Goal: Task Accomplishment & Management: Use online tool/utility

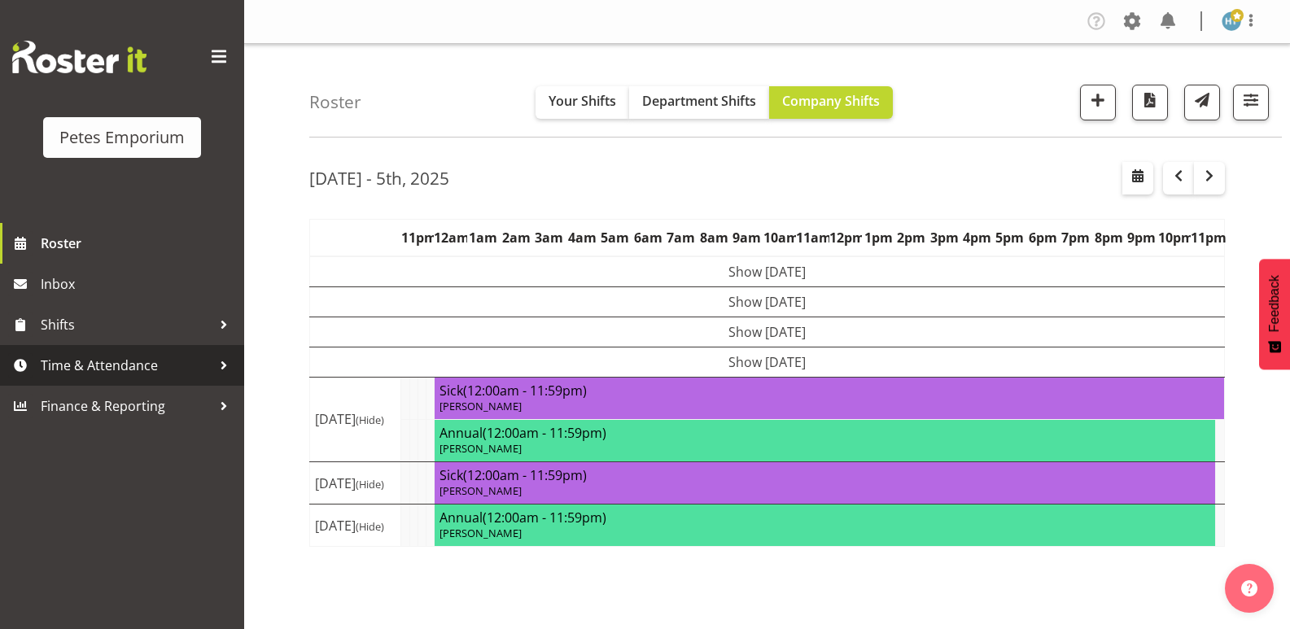
click at [67, 362] on span "Time & Attendance" at bounding box center [126, 365] width 171 height 24
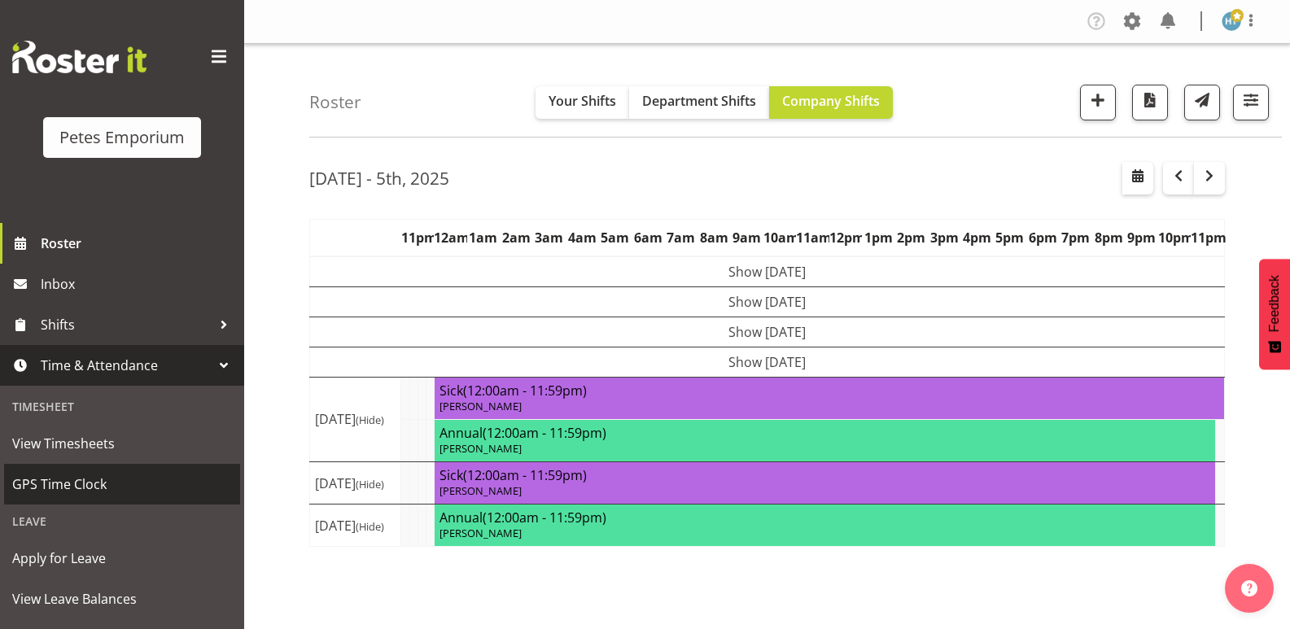
click at [70, 476] on span "GPS Time Clock" at bounding box center [122, 484] width 220 height 24
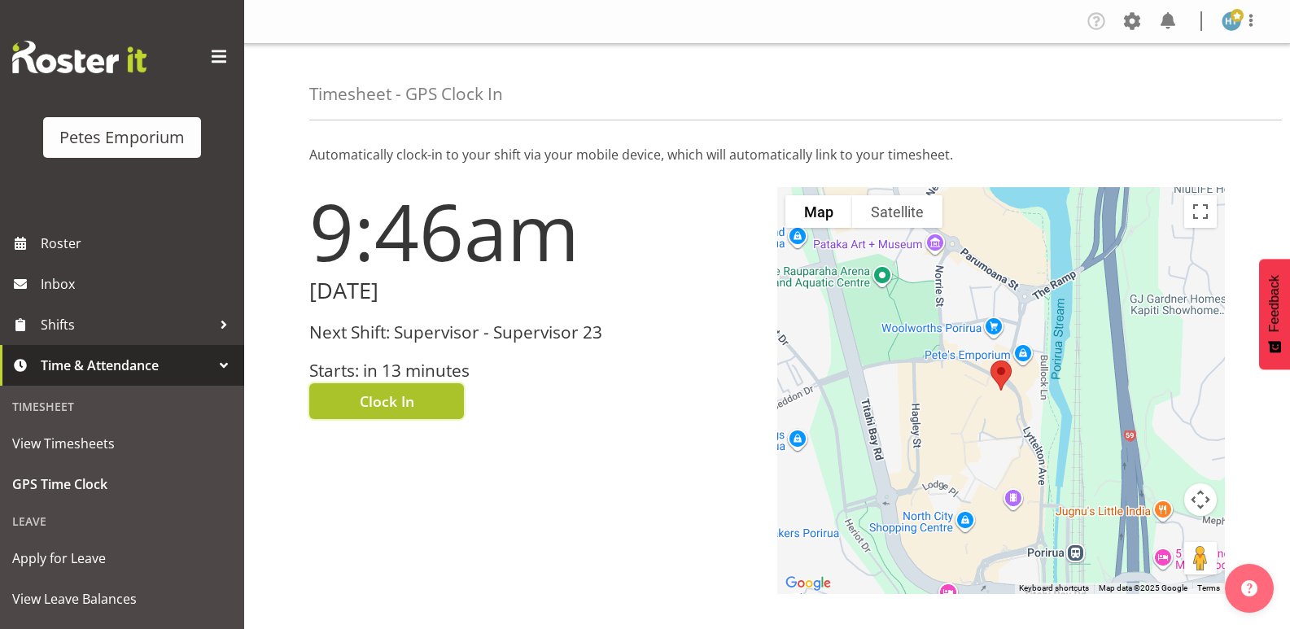
click at [386, 395] on span "Clock In" at bounding box center [387, 401] width 55 height 21
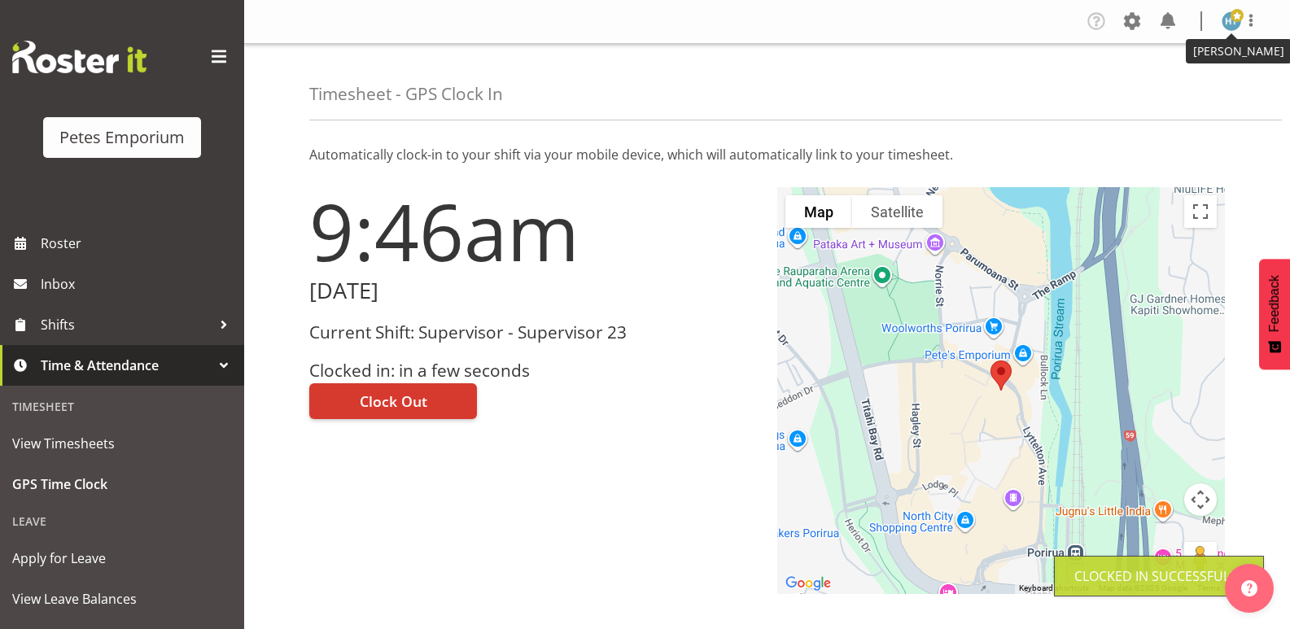
click at [1226, 23] on img at bounding box center [1232, 21] width 20 height 20
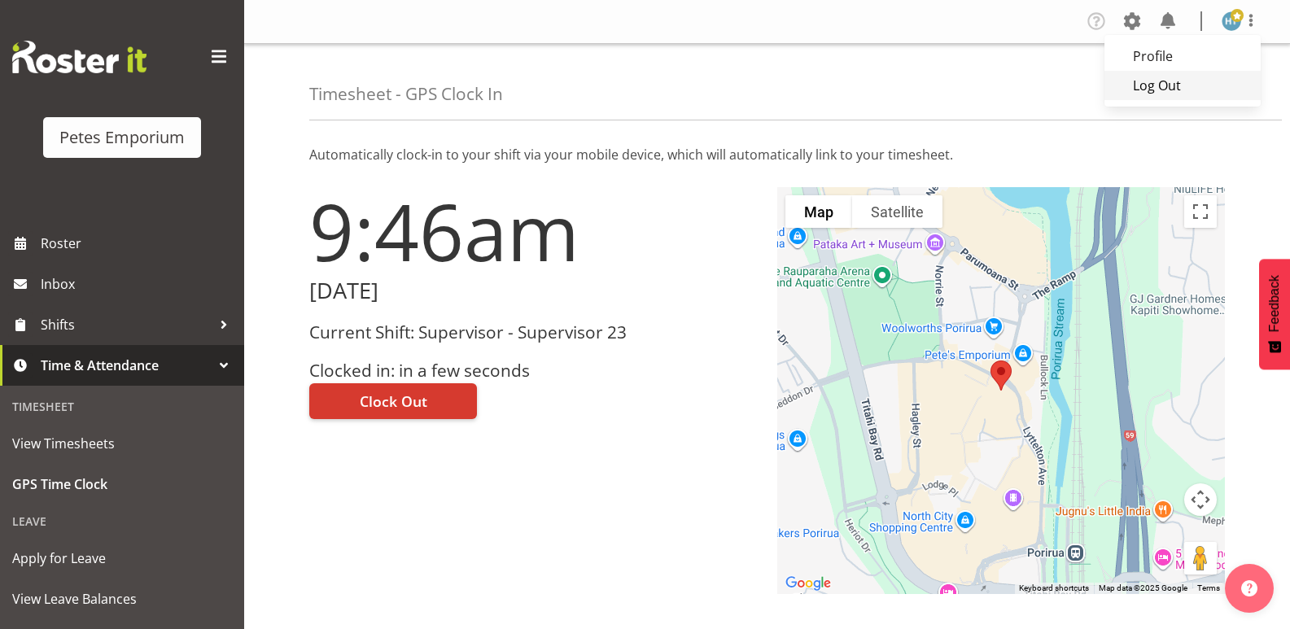
drag, startPoint x: 1159, startPoint y: 89, endPoint x: 1232, endPoint y: 27, distance: 95.9
click at [1159, 88] on link "Log Out" at bounding box center [1183, 85] width 156 height 29
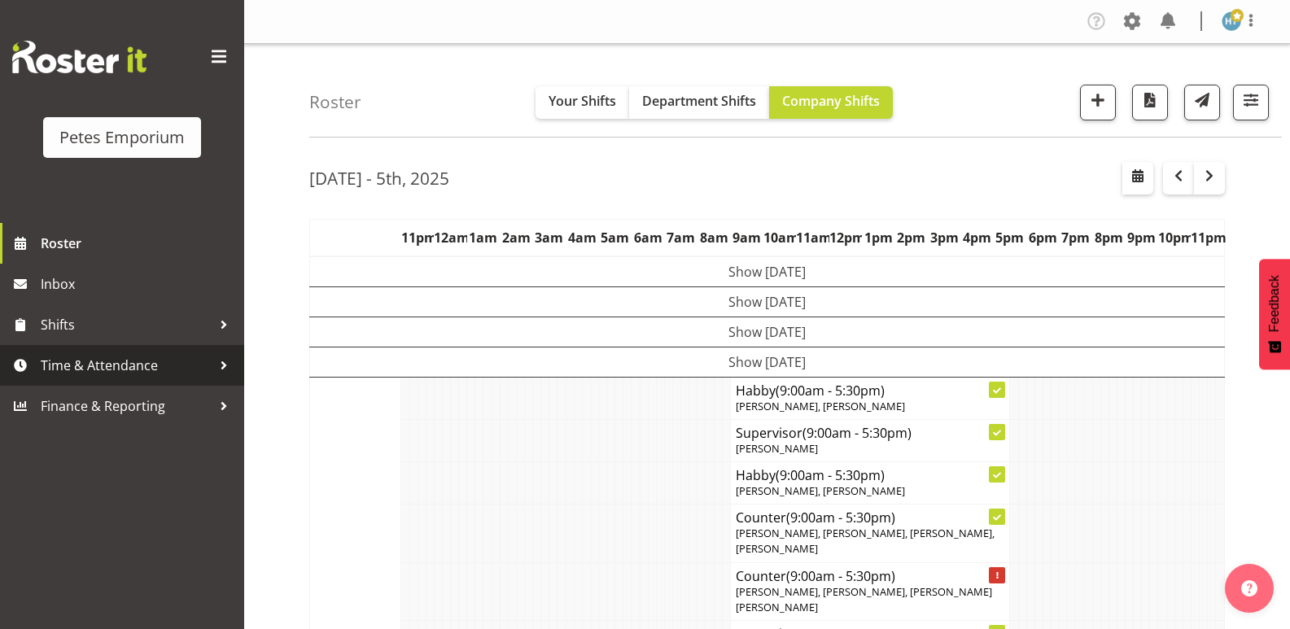
click at [107, 361] on span "Time & Attendance" at bounding box center [126, 365] width 171 height 24
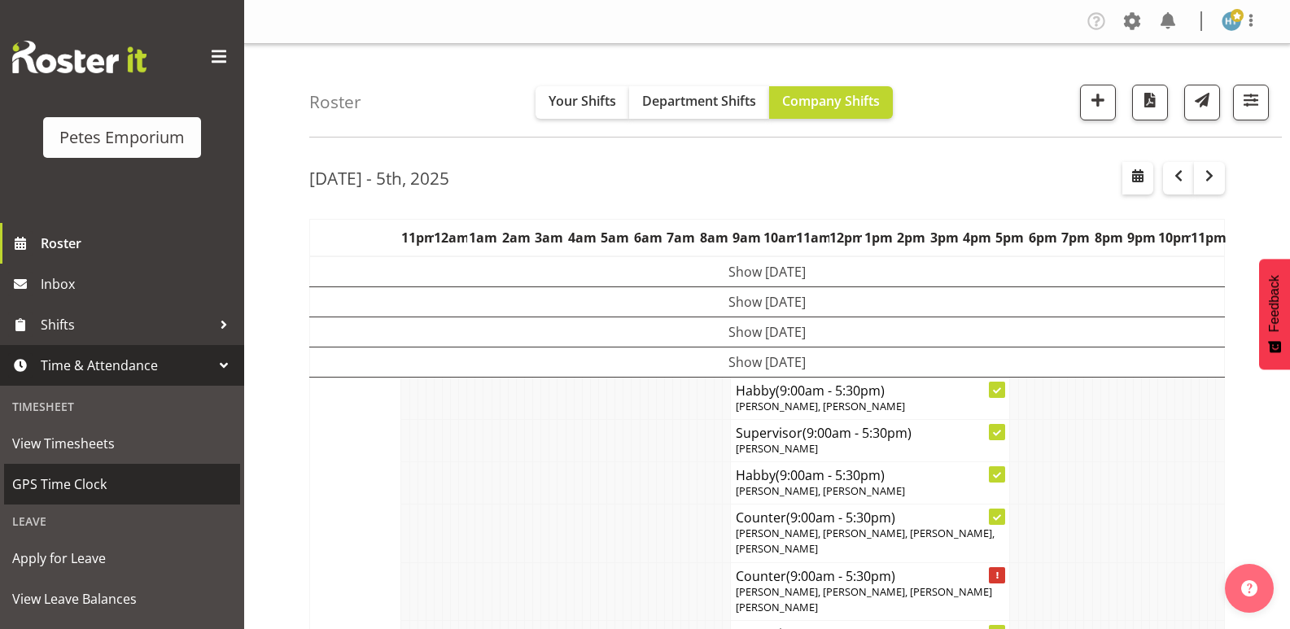
scroll to position [81, 0]
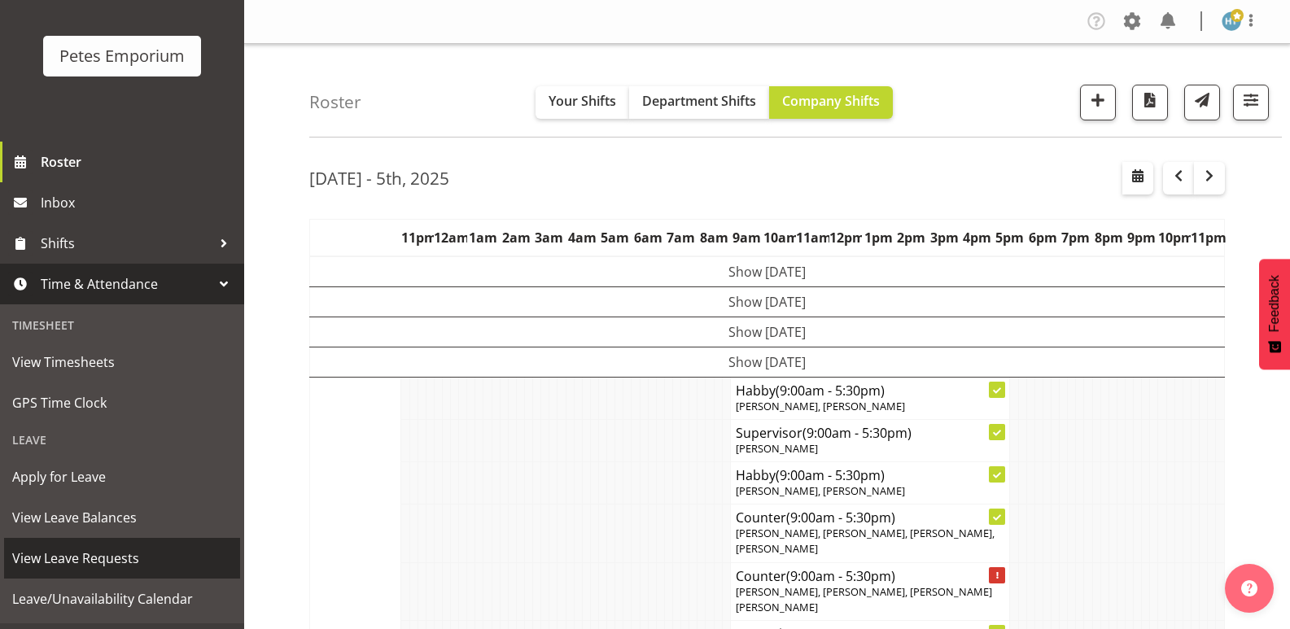
click at [77, 555] on span "View Leave Requests" at bounding box center [122, 558] width 220 height 24
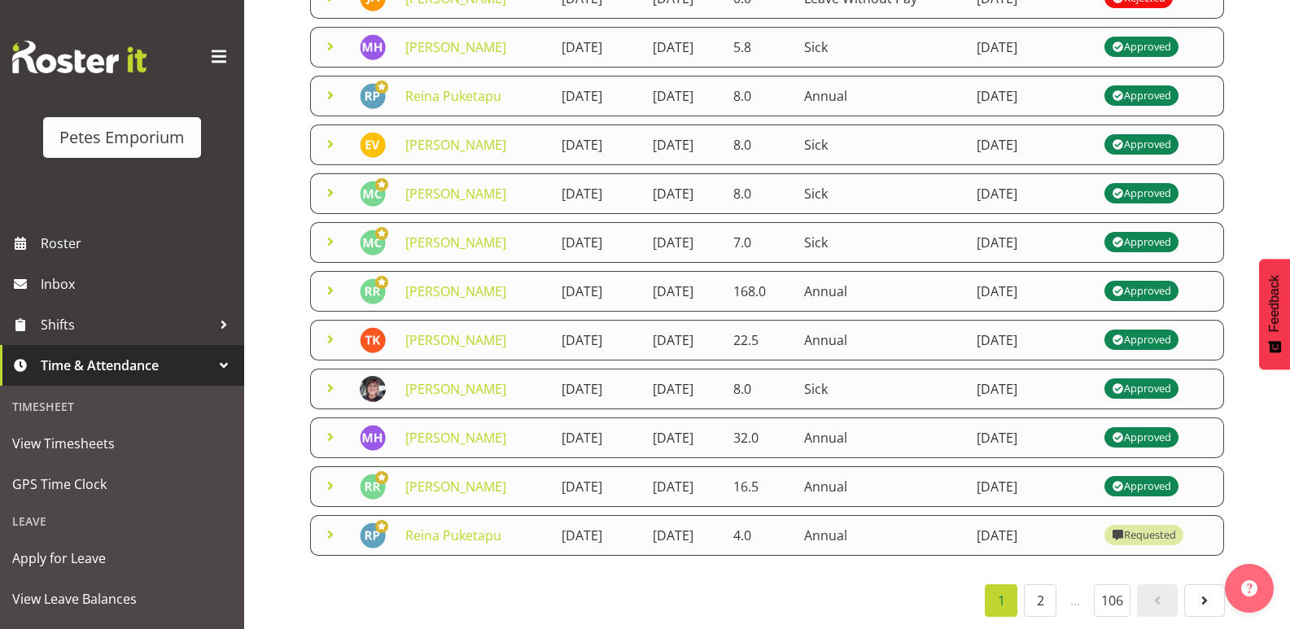
scroll to position [537, 0]
click at [1038, 588] on link "2" at bounding box center [1040, 600] width 33 height 33
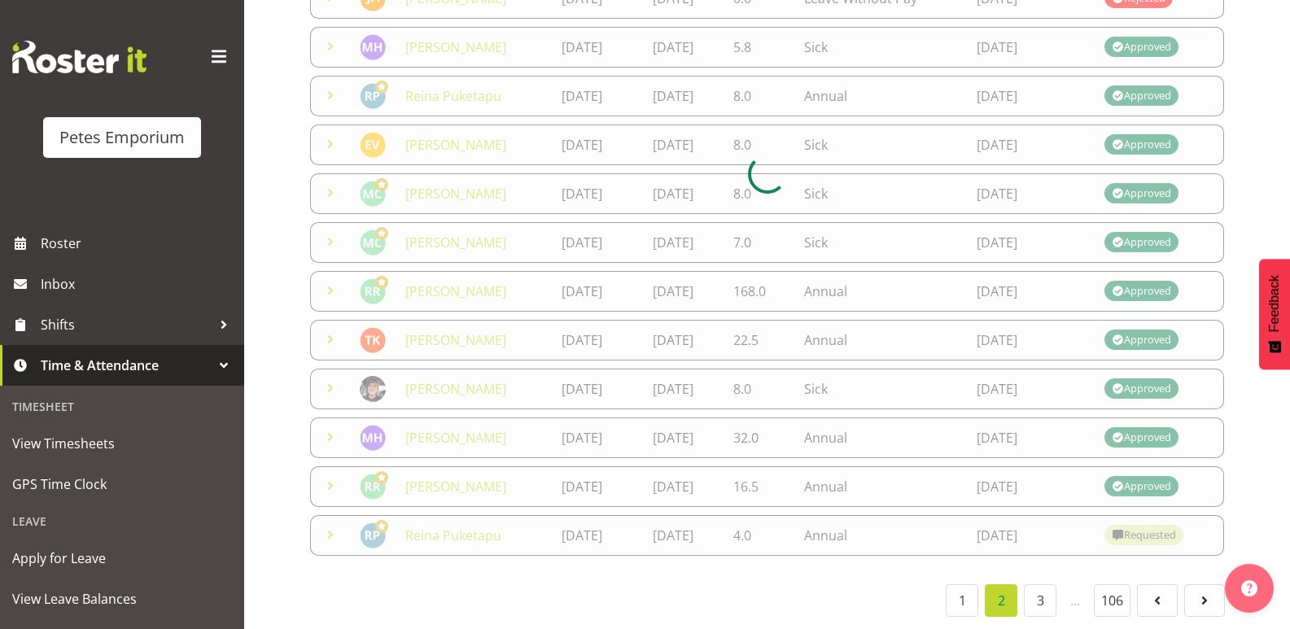
scroll to position [589, 0]
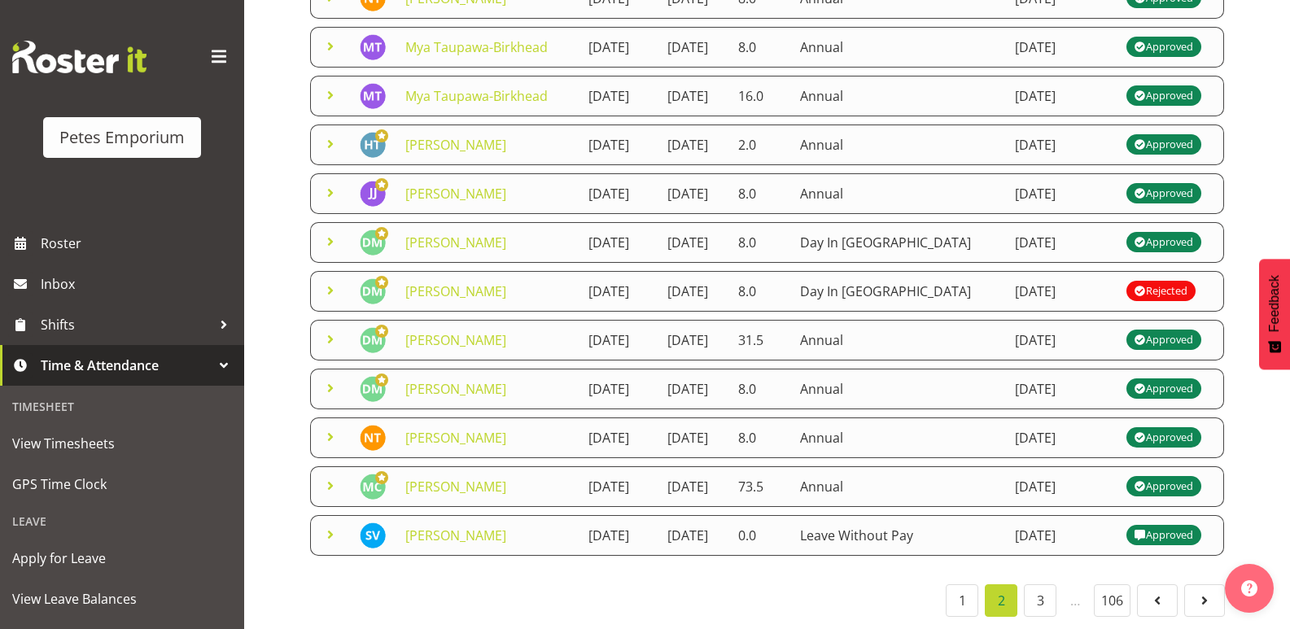
click at [850, 584] on div "1 2 3 … 106" at bounding box center [767, 600] width 916 height 33
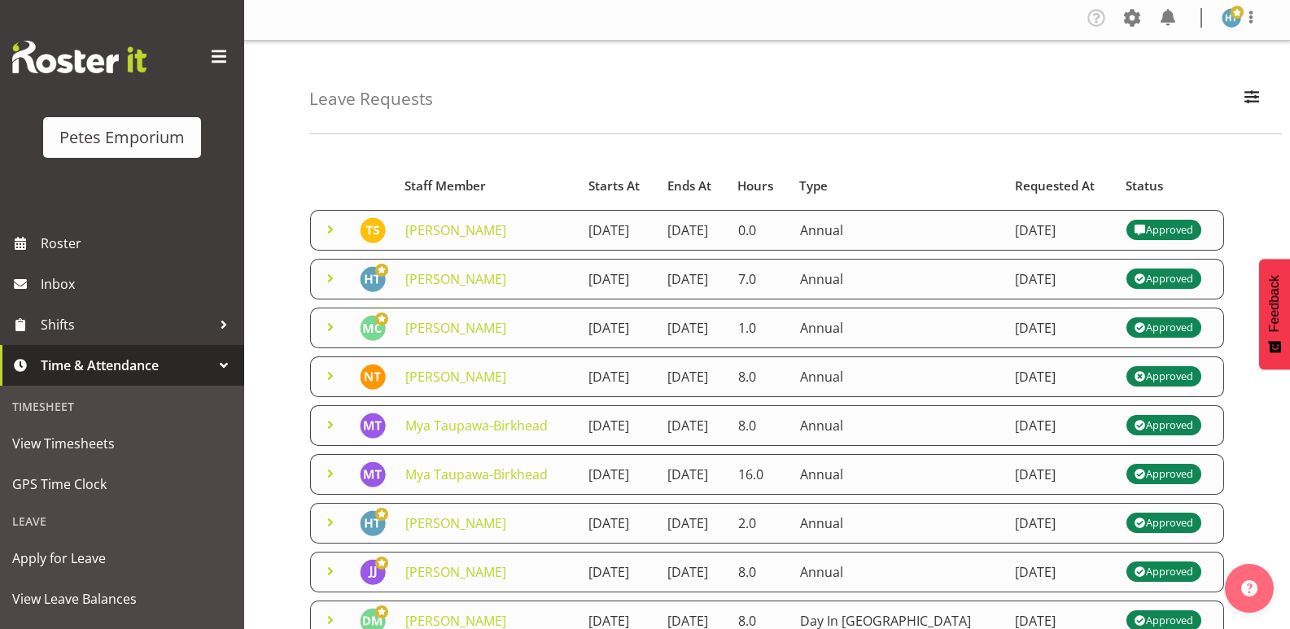
scroll to position [0, 0]
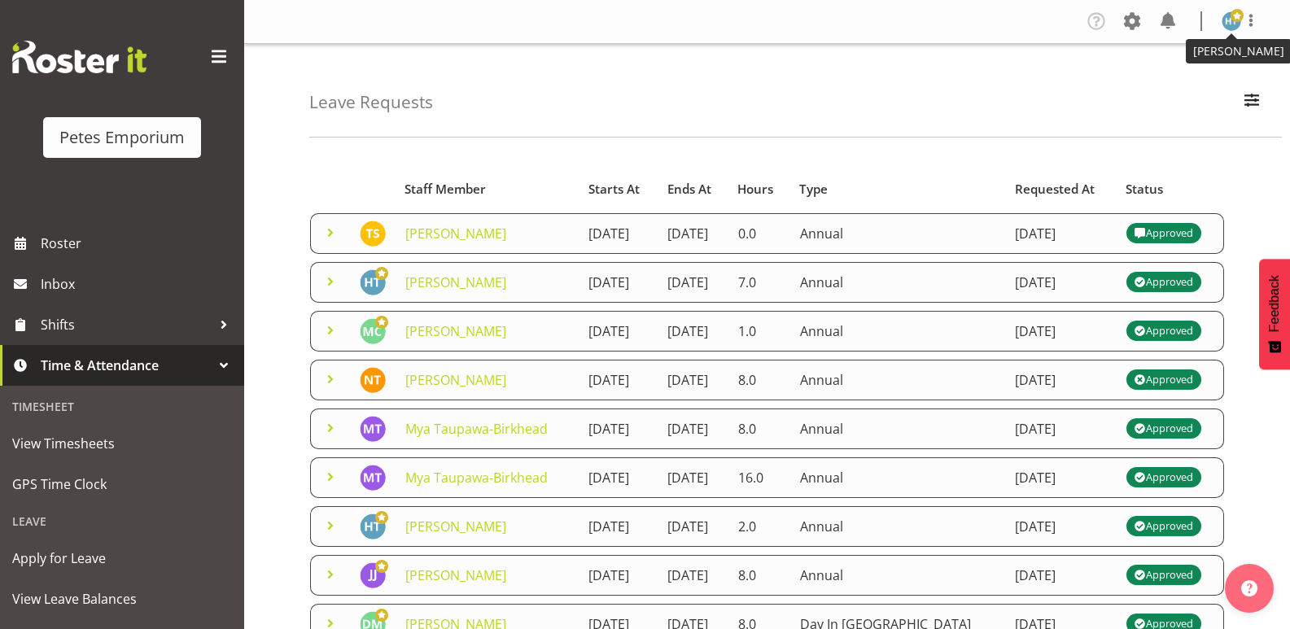
click at [1229, 23] on img at bounding box center [1232, 21] width 20 height 20
click at [1151, 87] on link "Log Out" at bounding box center [1183, 85] width 156 height 29
